Goal: Contribute content: Contribute content

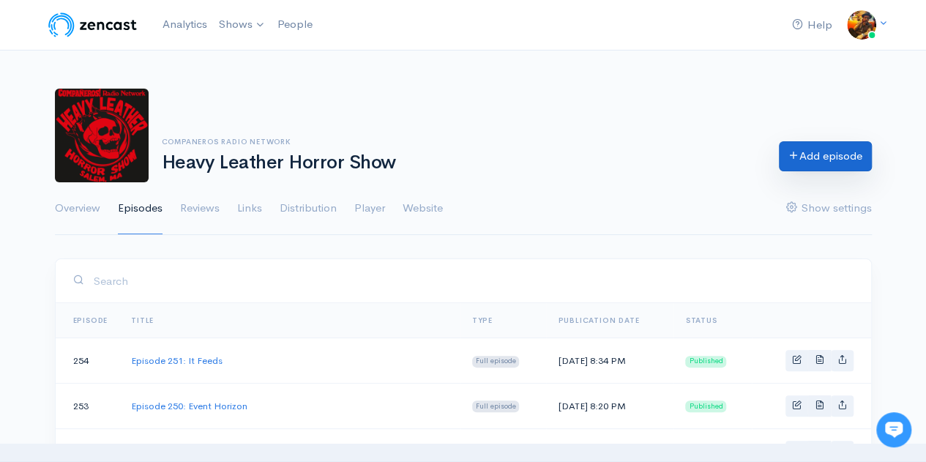
click at [808, 160] on link "Add episode" at bounding box center [824, 156] width 93 height 30
click at [817, 157] on link "Add episode" at bounding box center [824, 156] width 93 height 30
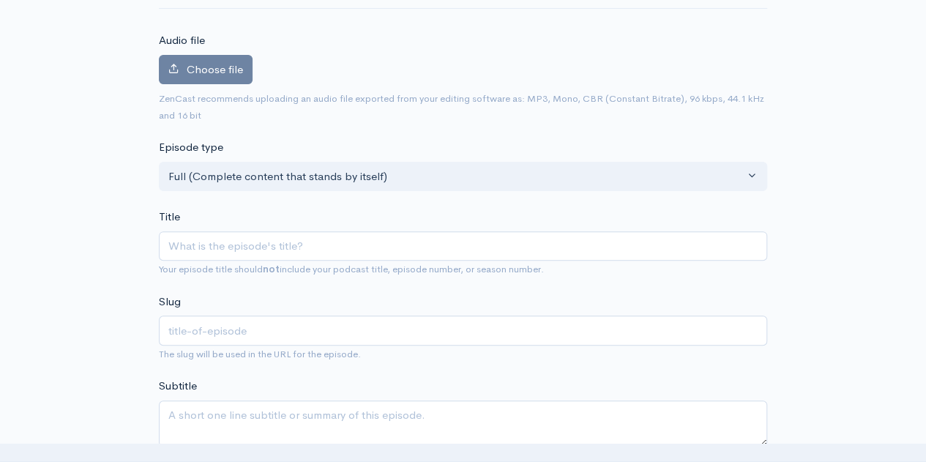
scroll to position [146, 0]
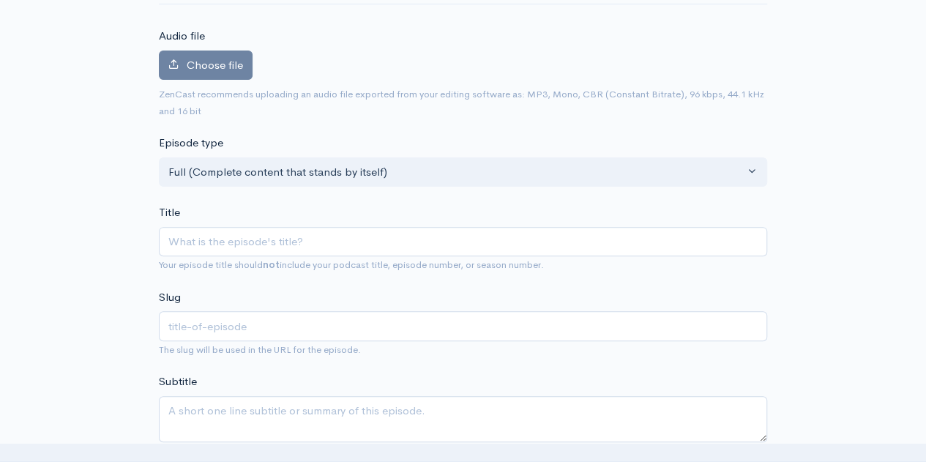
click at [225, 242] on input "Title" at bounding box center [463, 242] width 608 height 30
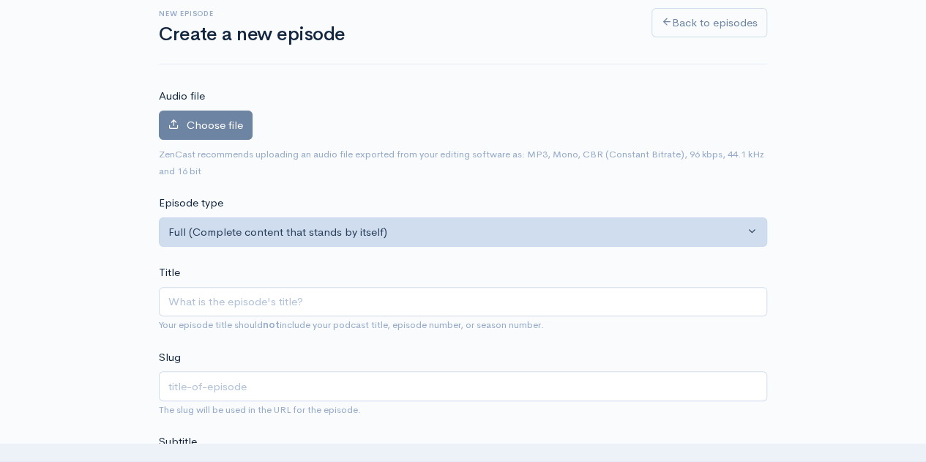
scroll to position [73, 0]
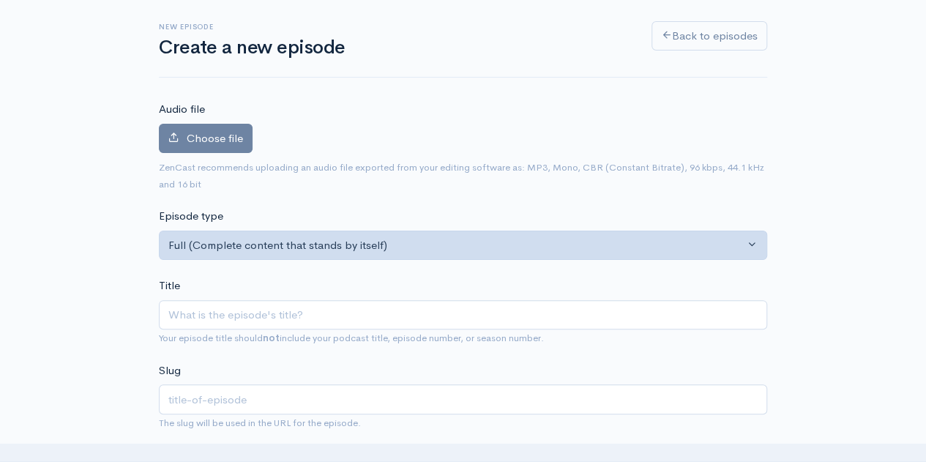
type input "E"
type input "e"
type input "Ep"
type input "ep"
type input "Epi"
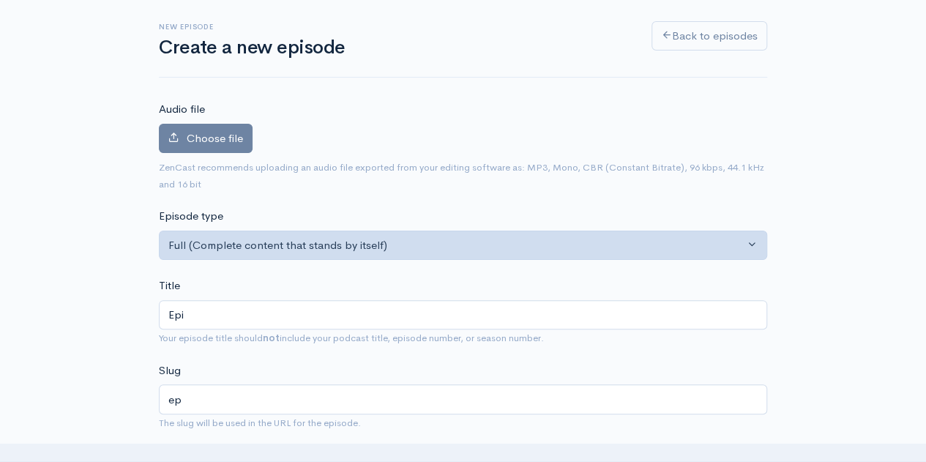
type input "epi"
type input "Epis"
type input "epis"
type input "Episo"
type input "episo"
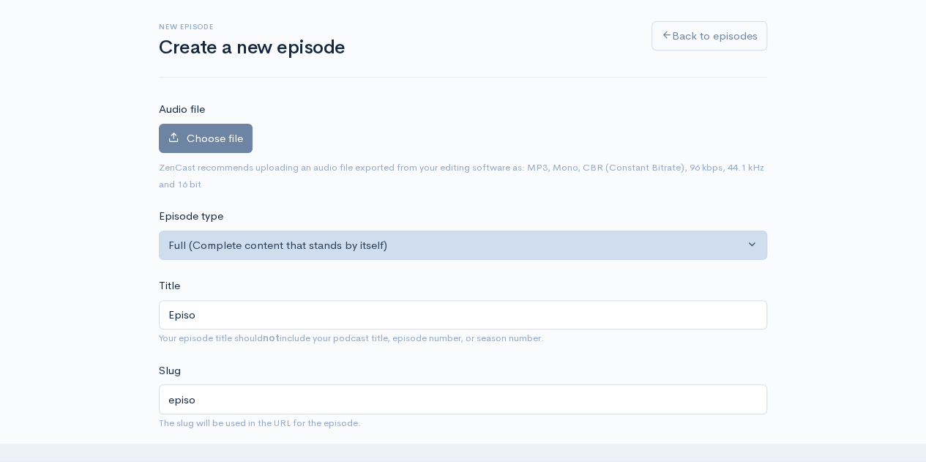
type input "Episod"
type input "episod"
type input "Episode"
type input "episode"
type input "Episode 2"
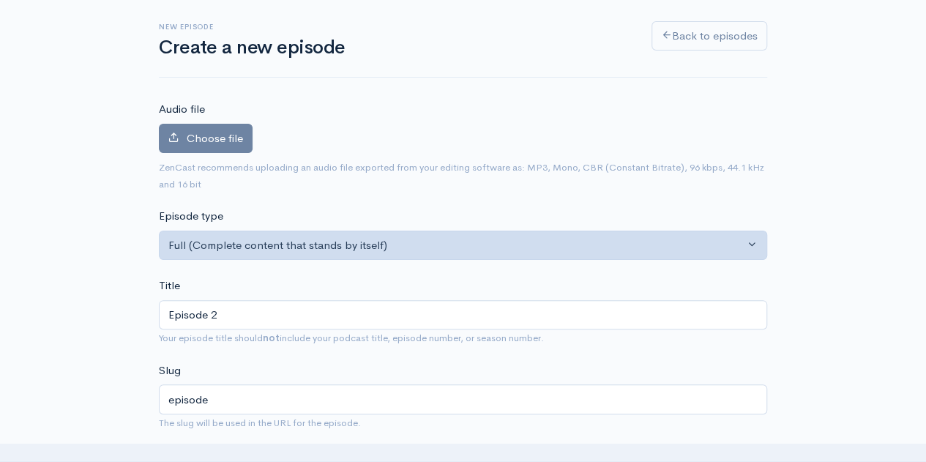
type input "episode-2"
type input "Episode 25"
type input "episode-25"
type input "Episode 252"
type input "episode-252"
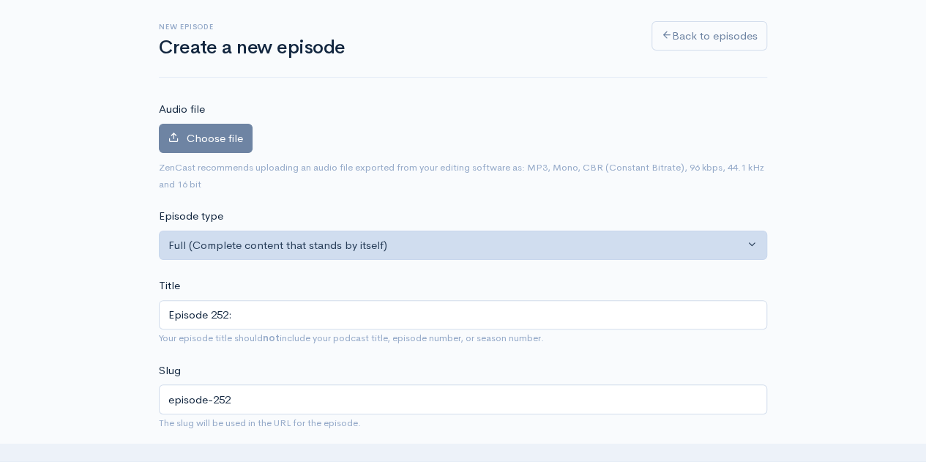
type input "Episode 252: F"
type input "episode-252-f"
type input "Episode 252:"
type input "episode-252"
type input "Episode 252: F"
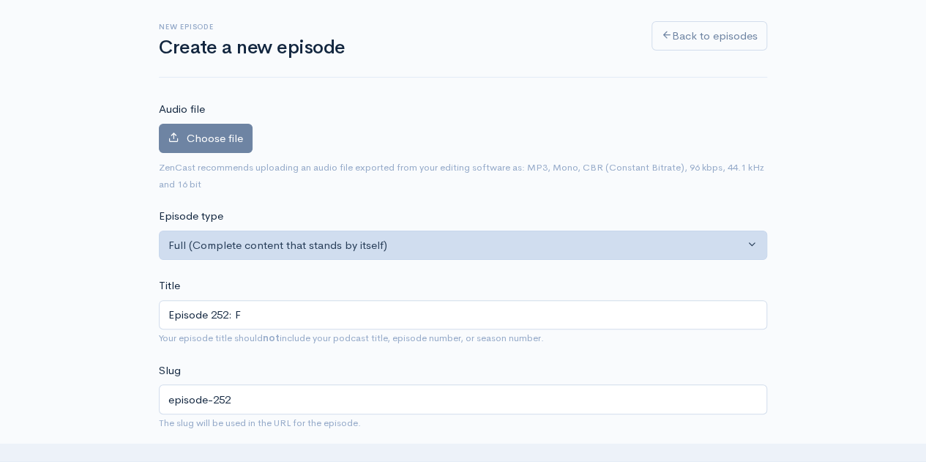
type input "episode-252-f"
type input "Episode 252:"
type input "episode-252"
type input "Episode 252: R"
type input "episode-252-r"
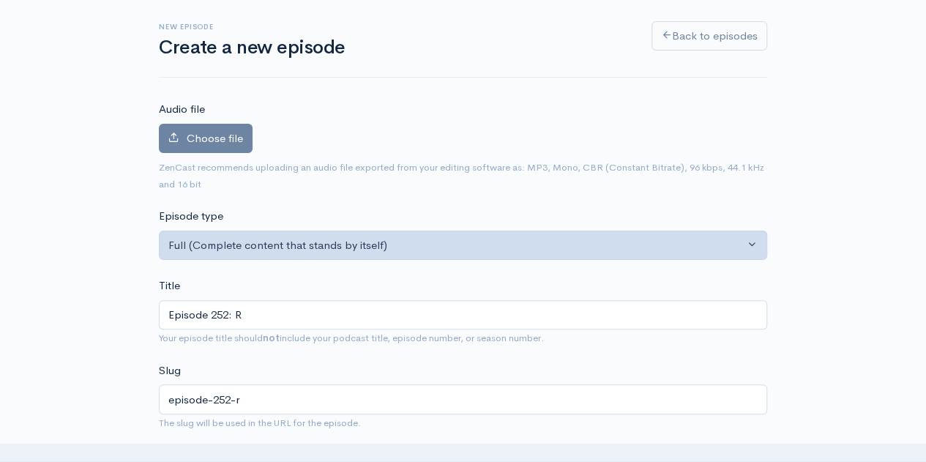
type input "Episode 252: RO"
type input "episode-252-ro"
type input "Episode 252: R"
type input "episode-252-r"
type input "Episode 252:"
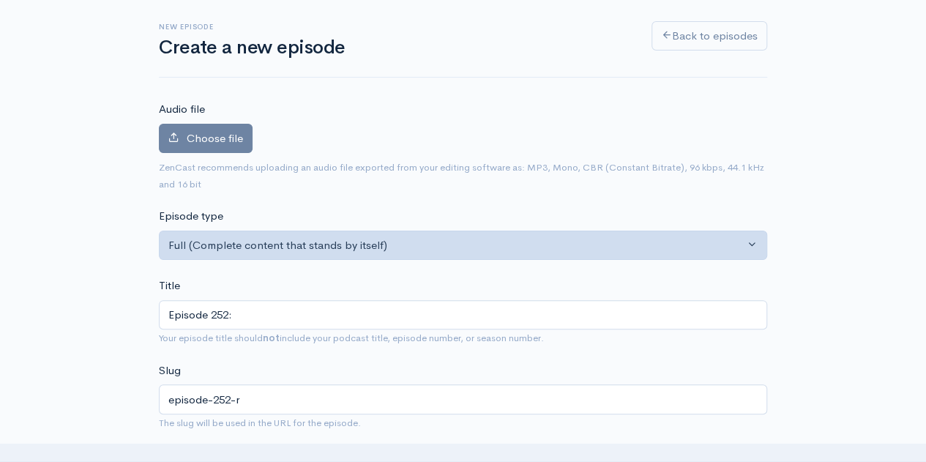
type input "episode-252"
type input "Episode 252: R"
type input "episode-252-r"
type input "Episode 252: Ro"
type input "episode-252-ro"
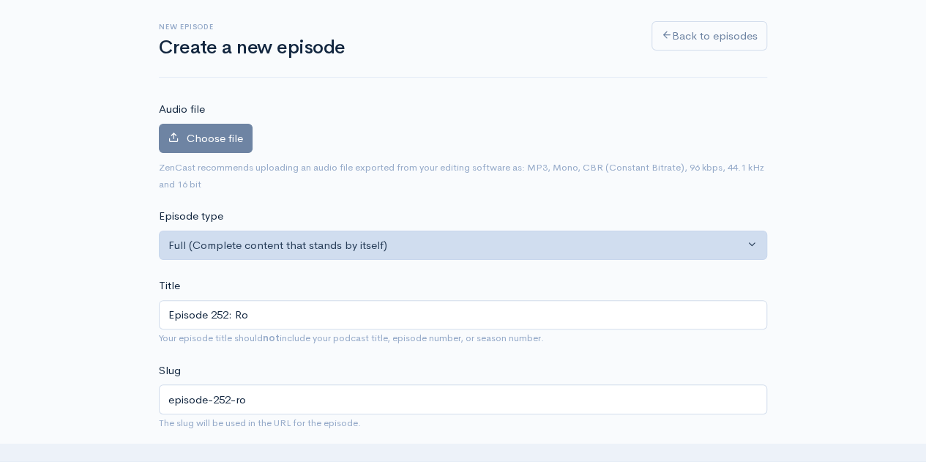
type input "Episode 252: Rov"
type input "episode-252-rov"
type input "Episode 252: Rove"
type input "episode-252-rove"
type input "Episode 252: Rover"
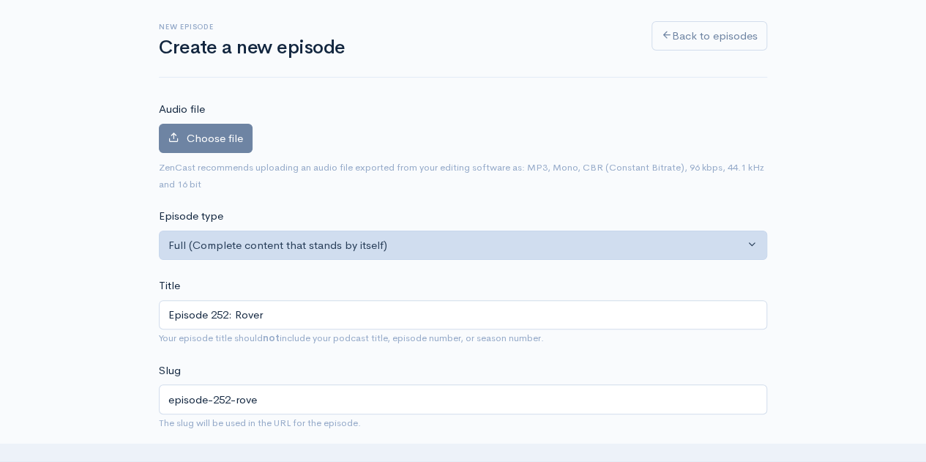
type input "episode-252-rover"
type input "Episode 252: Rove"
type input "episode-252-rove"
type input "Episode 252: Rov"
type input "episode-252-rov"
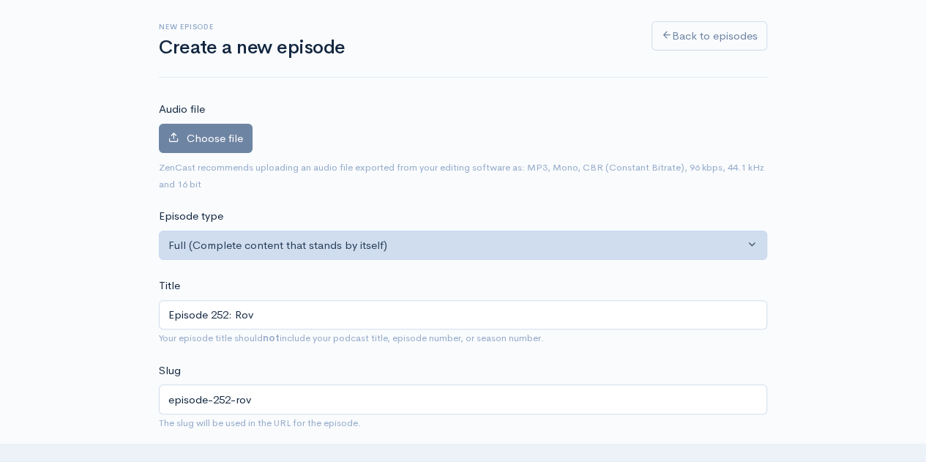
type input "Episode 252: Ro"
type input "episode-252-ro"
type input "Episode 252: R"
type input "episode-252-r"
type input "Episode 252: Ri"
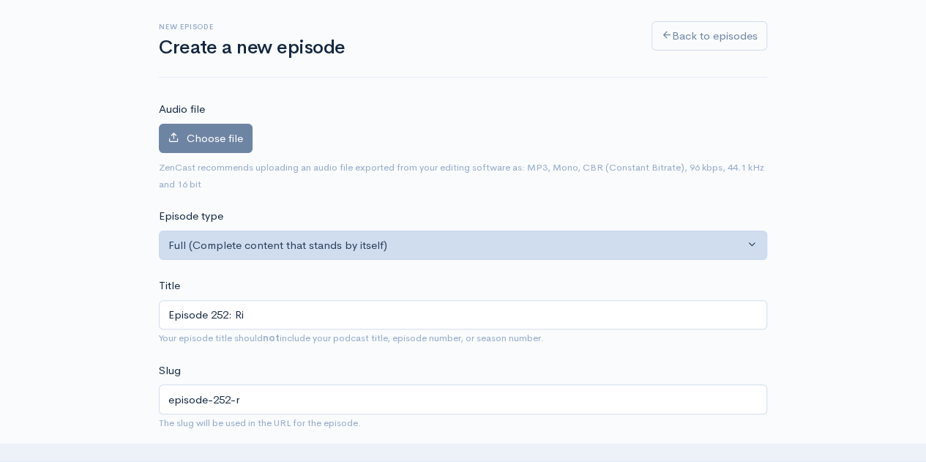
type input "episode-252-[PERSON_NAME]"
type input "Episode 252: Riv"
type input "episode-252-riv"
type input "Episode 252: Rive"
type input "episode-252-rive"
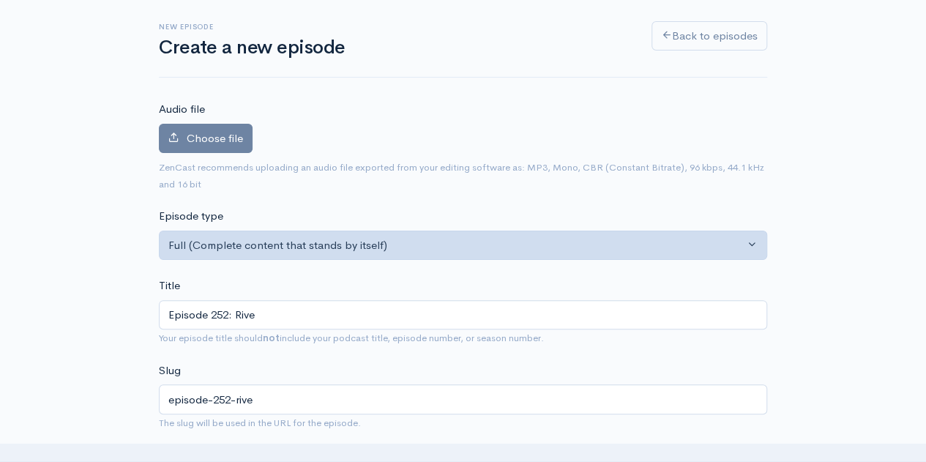
type input "Episode 252: River"
type input "episode-252-river"
type input "Episode 252: River o"
type input "episode-252-river-o"
type input "Episode 252: River of"
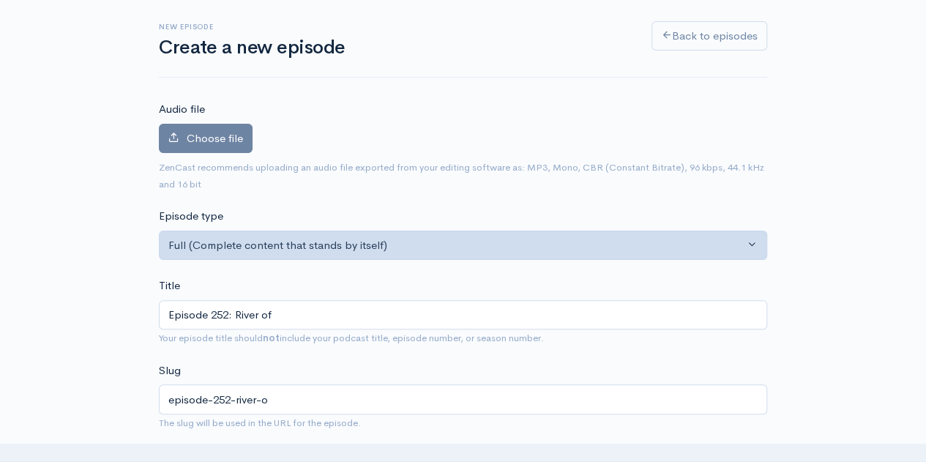
type input "episode-252-river-of"
type input "Episode 252: River of B"
type input "episode-252-river-of-b"
type input "Episode 252: River of Bl"
type input "episode-252-river-of-bl"
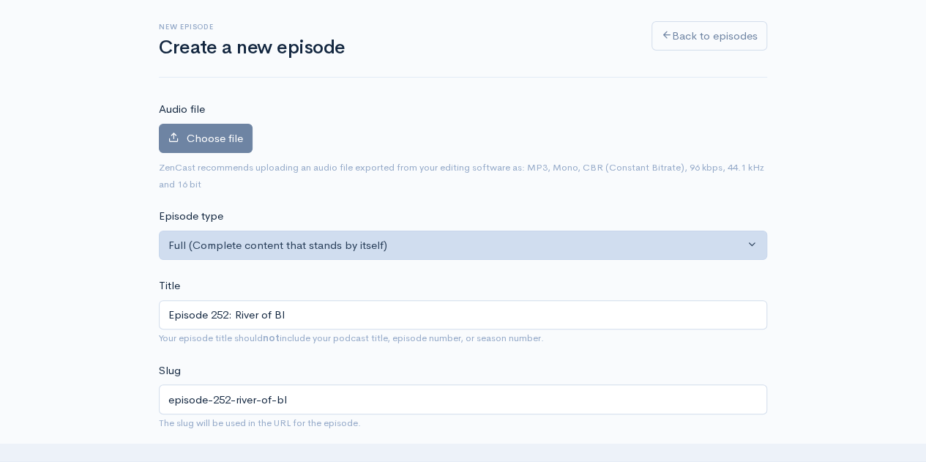
type input "Episode 252: River of Blo"
type input "episode-252-river-of-[GEOGRAPHIC_DATA]"
type input "Episode 252: River of Bloo"
type input "episode-252-river-of-[GEOGRAPHIC_DATA]"
type input "Episode 252: River of Blood"
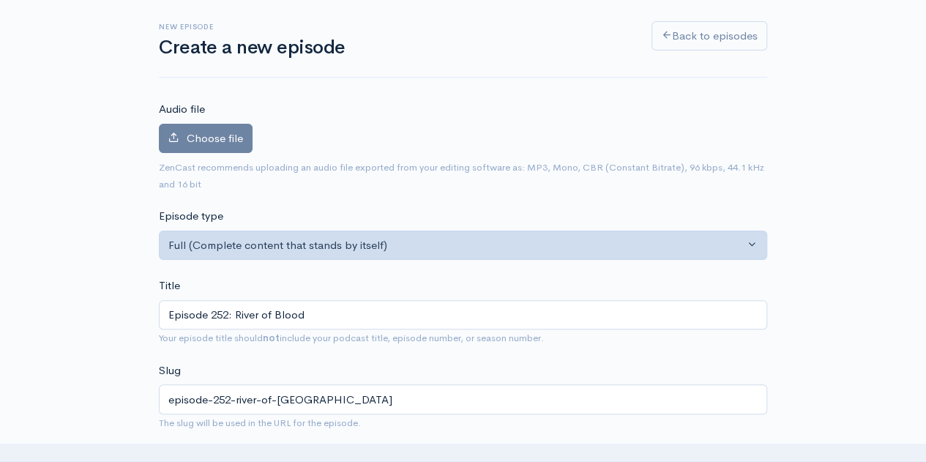
type input "episode-252-river-of-blood"
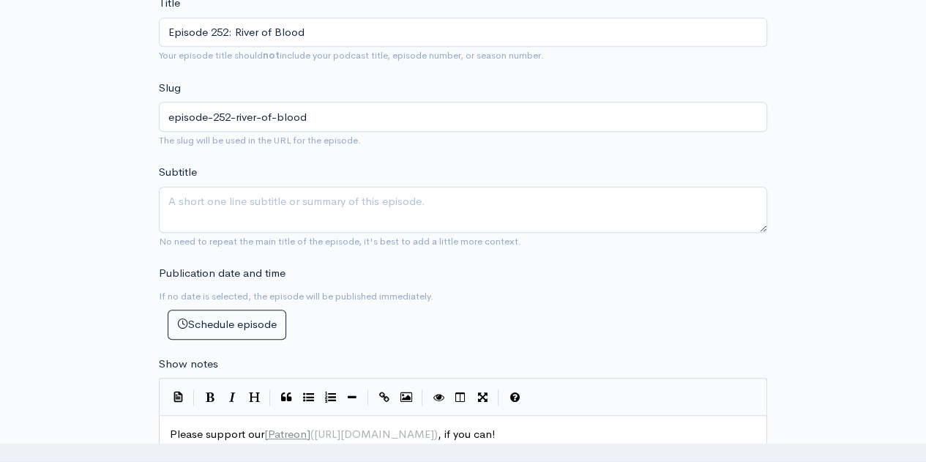
scroll to position [366, 0]
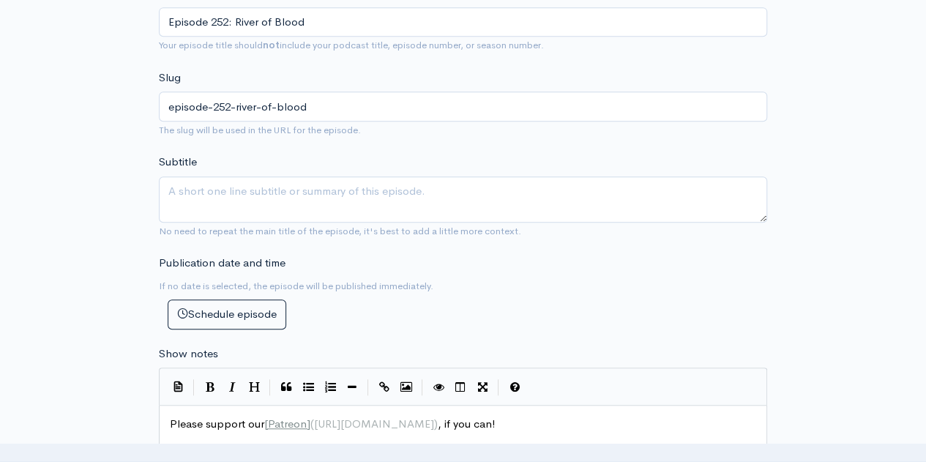
type input "Episode 252: River of Blood"
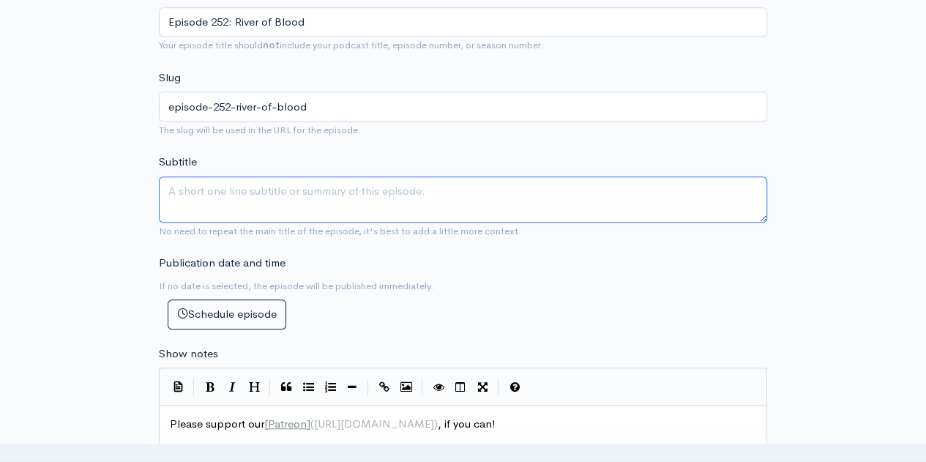
click at [355, 211] on textarea "Subtitle" at bounding box center [463, 199] width 608 height 46
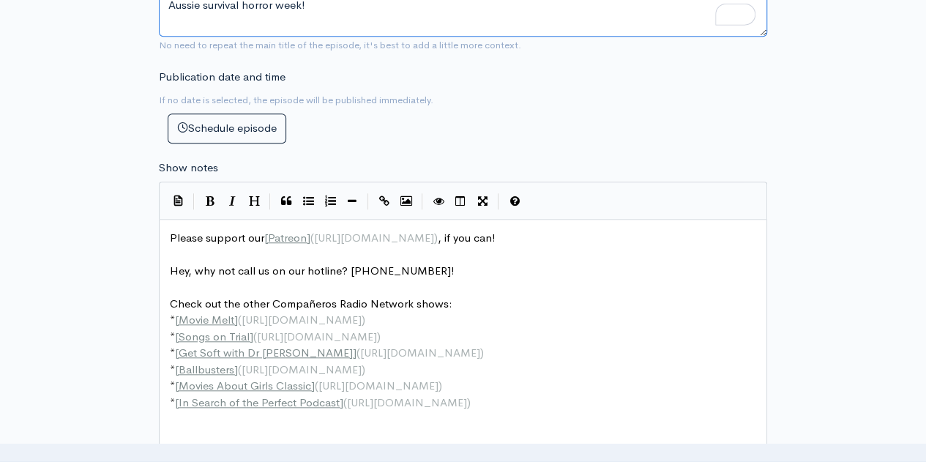
scroll to position [658, 0]
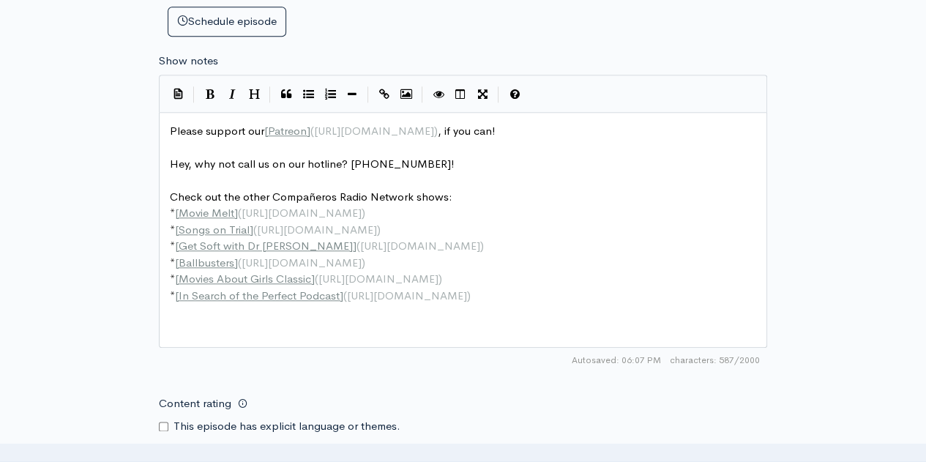
type textarea "Aussie survival horror week!"
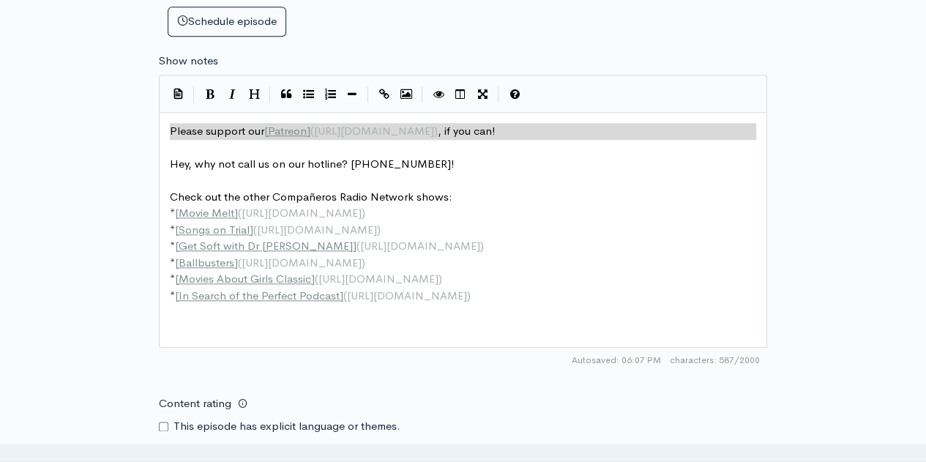
type textarea "://[DOMAIN_NAME][URL]), if you can!"
drag, startPoint x: 606, startPoint y: 135, endPoint x: 166, endPoint y: 130, distance: 439.8
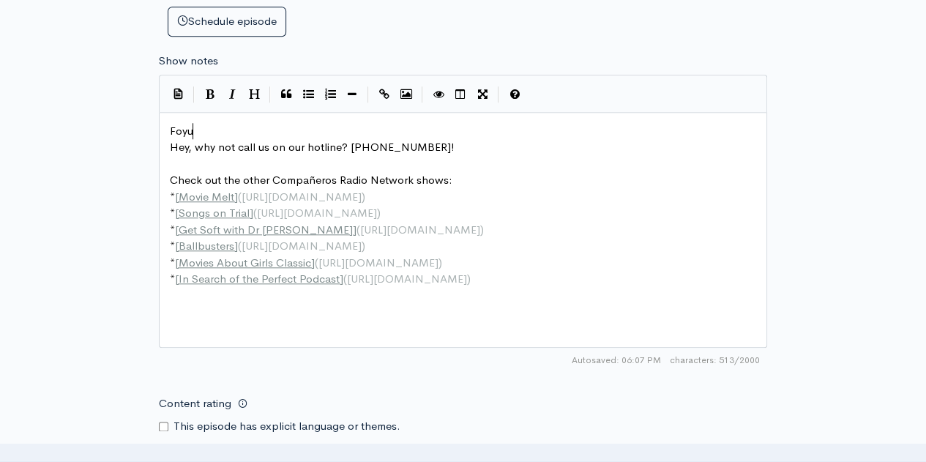
type textarea "Foyur"
type textarea "ur kayaje"
type textarea "kers vs a tribe of canniv"
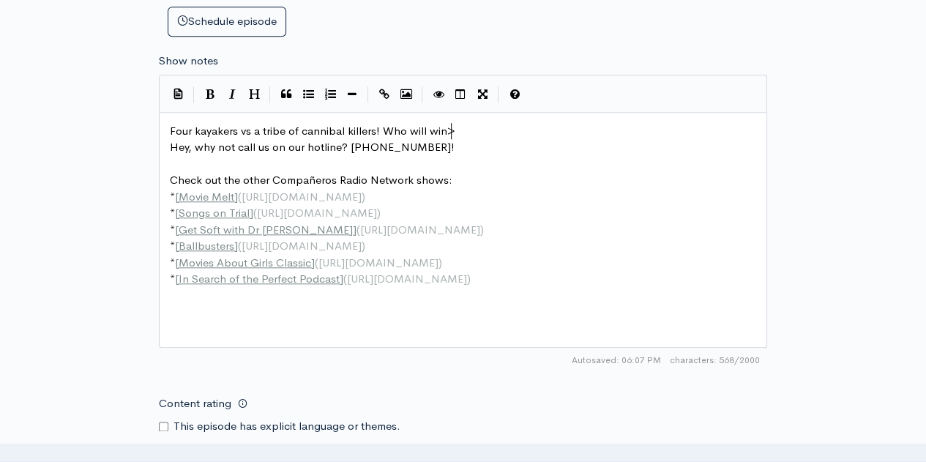
type textarea "[MEDICAL_DATA] killers! Who will win>>"
type textarea "?? Well they could only afou"
type textarea "go"
type textarea "g"
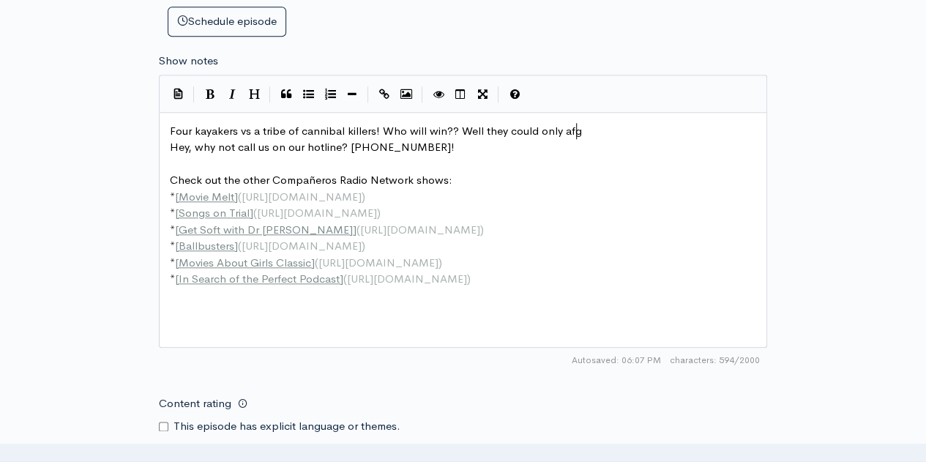
scroll to position [5, 6]
type textarea "ford two cannov"
type textarea "[PERSON_NAME]"
type textarea "bals, so..."
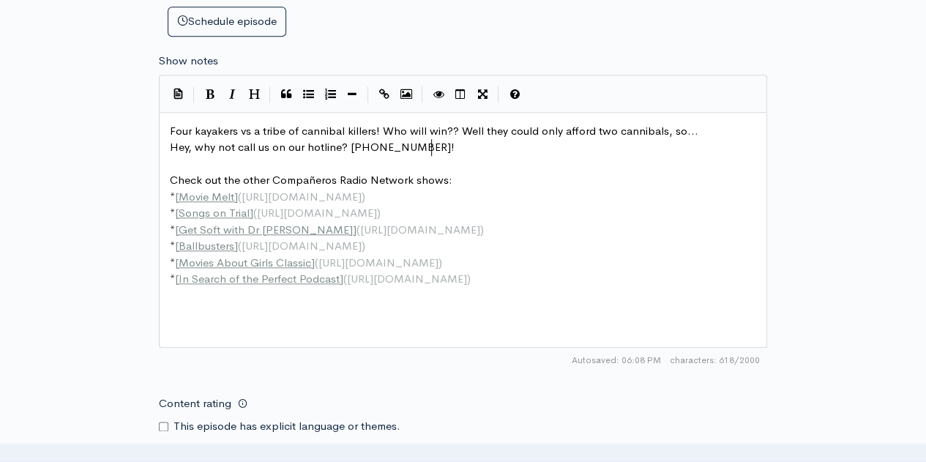
type textarea "[PHONE_NUMBER]!"
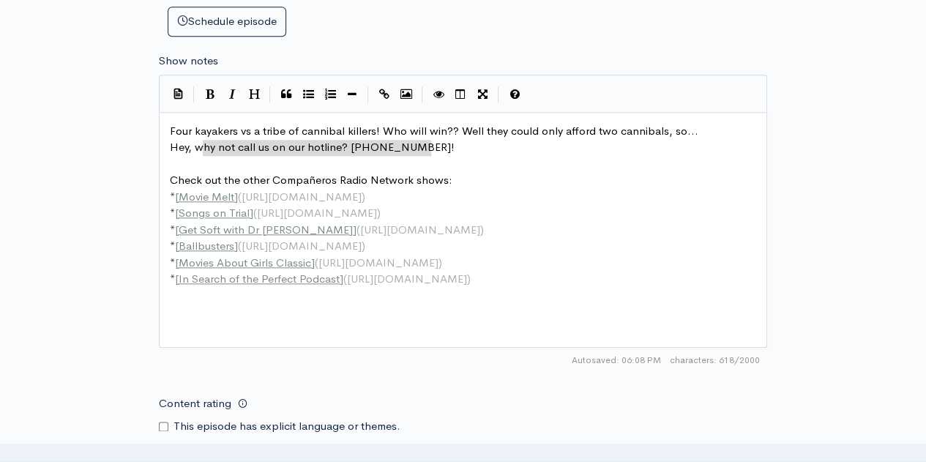
type textarea "Hey, why not call us on our hotline? [PHONE_NUMBER]!"
drag, startPoint x: 436, startPoint y: 141, endPoint x: 125, endPoint y: 144, distance: 311.0
